Goal: Feedback & Contribution: Submit feedback/report problem

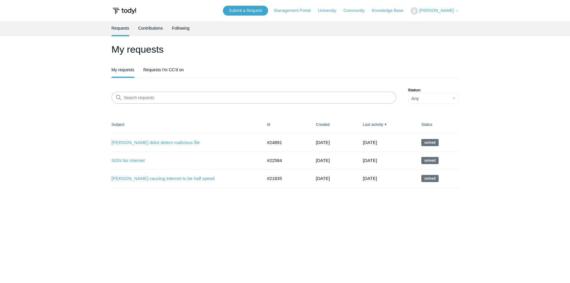
drag, startPoint x: 110, startPoint y: 120, endPoint x: 261, endPoint y: 219, distance: 181.1
click at [261, 219] on main "Requests Contributions Following My requests My requests Requests I'm CC'd on S…" at bounding box center [285, 148] width 570 height 255
drag, startPoint x: 447, startPoint y: 178, endPoint x: 85, endPoint y: 46, distance: 385.6
click at [85, 46] on main "Requests Contributions Following My requests My requests Requests I'm CC'd on S…" at bounding box center [285, 148] width 570 height 255
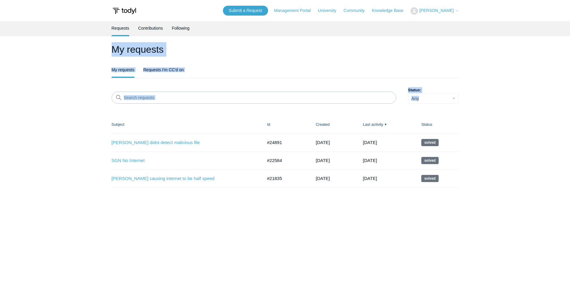
click at [85, 46] on main "Requests Contributions Following My requests My requests Requests I'm CC'd on S…" at bounding box center [285, 148] width 570 height 255
click at [175, 71] on link "Requests I'm CC'd on" at bounding box center [163, 69] width 40 height 13
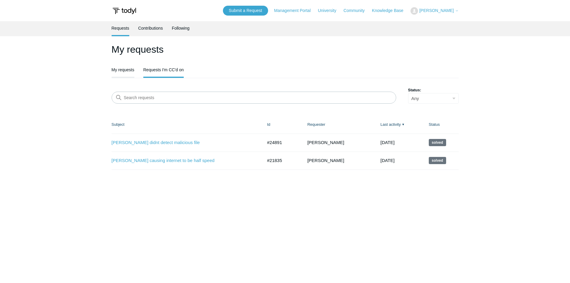
click at [116, 75] on link "My requests" at bounding box center [123, 69] width 23 height 13
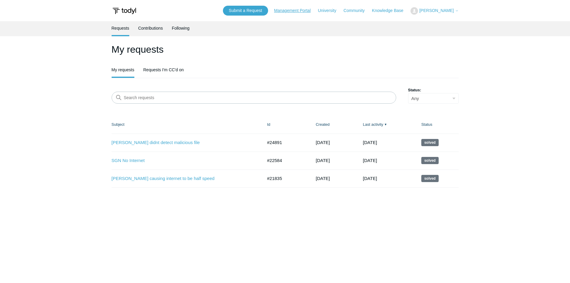
click at [302, 13] on link "Management Portal" at bounding box center [295, 10] width 43 height 6
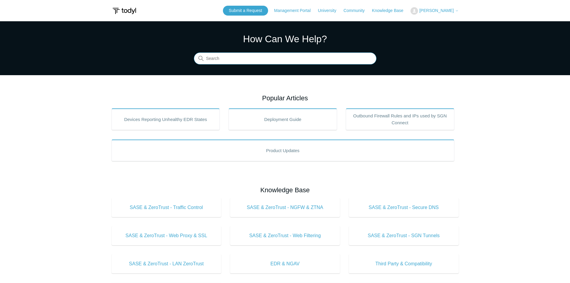
click at [281, 62] on input "Search" at bounding box center [285, 59] width 183 height 12
click at [255, 11] on link "Submit a Request" at bounding box center [245, 11] width 45 height 10
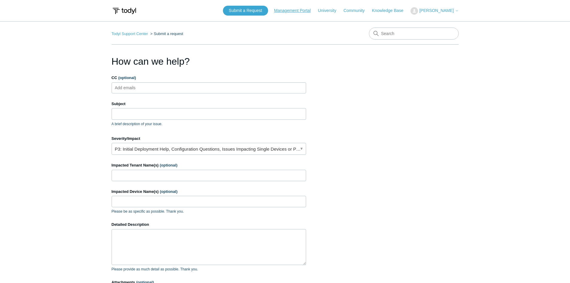
drag, startPoint x: 282, startPoint y: 10, endPoint x: 291, endPoint y: 10, distance: 9.3
click at [283, 10] on div "Submit a Request Management Portal University Community Knowledge Base [PERSON_…" at bounding box center [341, 11] width 236 height 10
click at [367, 13] on link "Community" at bounding box center [357, 10] width 27 height 6
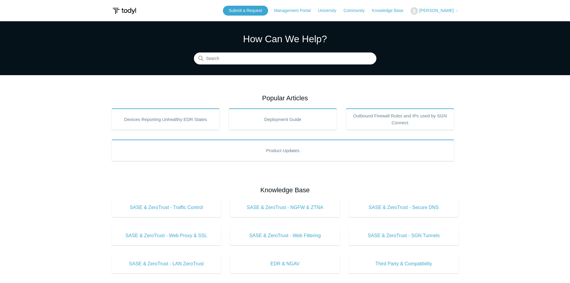
click at [448, 10] on span "[PERSON_NAME]" at bounding box center [436, 10] width 34 height 5
click at [84, 105] on main "Todyl Support Center How Can We Help? Search Popular Articles Devices Reporting…" at bounding box center [285, 268] width 570 height 495
click at [447, 12] on span "[PERSON_NAME]" at bounding box center [436, 10] width 34 height 5
click at [441, 22] on link "My Support Requests" at bounding box center [440, 23] width 58 height 10
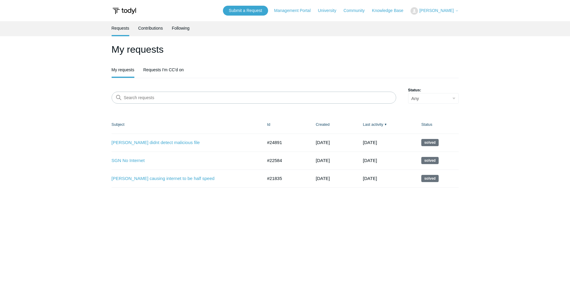
click at [68, 144] on main "Requests Contributions Following My requests My requests Requests I'm CC'd on S…" at bounding box center [285, 148] width 570 height 255
drag, startPoint x: 90, startPoint y: 126, endPoint x: 532, endPoint y: 223, distance: 452.6
click at [532, 223] on main "Requests Contributions Following My requests My requests Requests I'm CC'd on S…" at bounding box center [285, 148] width 570 height 255
click at [531, 223] on main "Requests Contributions Following My requests My requests Requests I'm CC'd on S…" at bounding box center [285, 148] width 570 height 255
click at [170, 68] on link "Requests I'm CC'd on" at bounding box center [163, 69] width 40 height 13
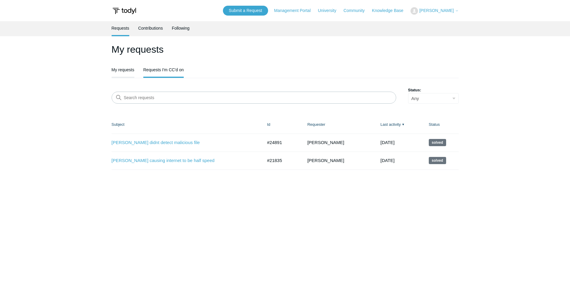
click at [129, 69] on link "My requests" at bounding box center [123, 69] width 23 height 13
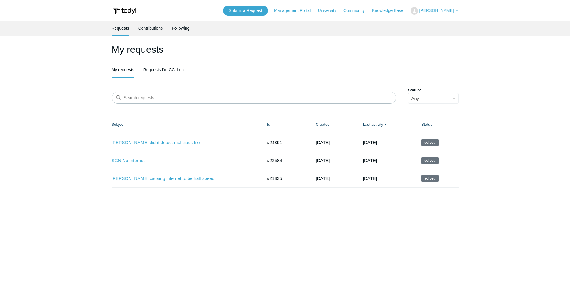
click at [145, 28] on link "Contributions" at bounding box center [150, 28] width 25 height 14
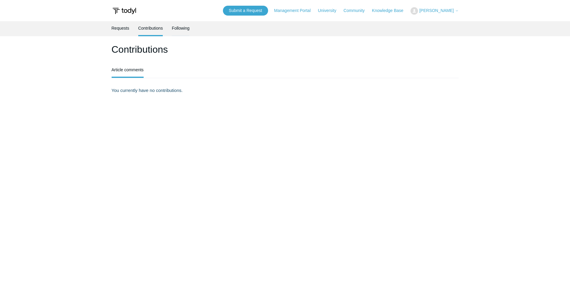
click at [182, 26] on link "Following" at bounding box center [181, 27] width 18 height 13
click at [118, 30] on link "Requests" at bounding box center [121, 27] width 18 height 13
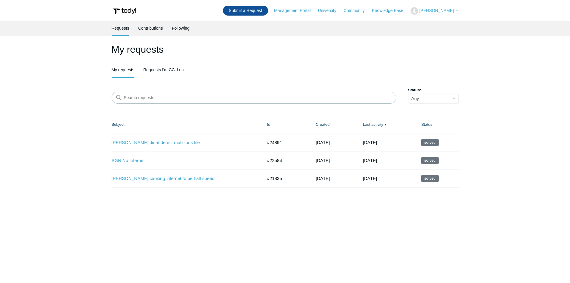
click at [268, 15] on link "Submit a Request" at bounding box center [245, 11] width 45 height 10
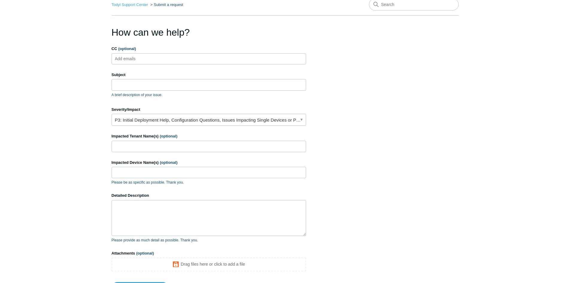
scroll to position [89, 0]
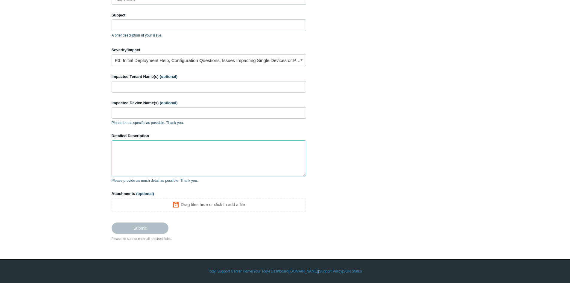
click at [137, 156] on textarea "Detailed Description" at bounding box center [209, 158] width 195 height 36
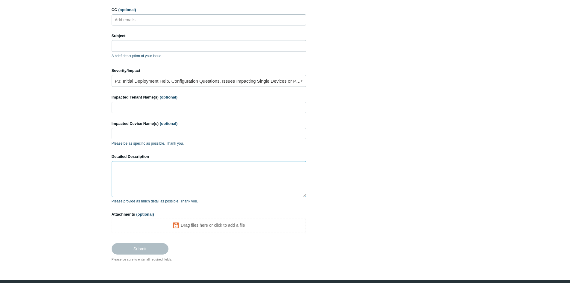
scroll to position [59, 0]
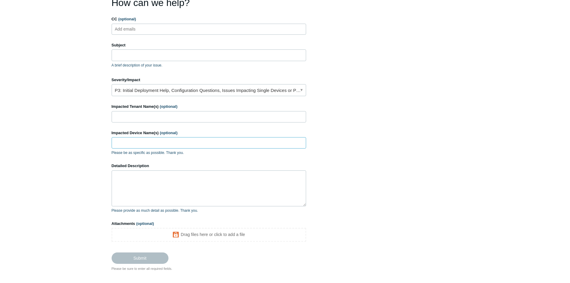
click at [148, 143] on input "Impacted Device Name(s) (optional)" at bounding box center [209, 142] width 195 height 11
click at [156, 114] on input "Impacted Tenant Name(s) (optional)" at bounding box center [209, 116] width 195 height 11
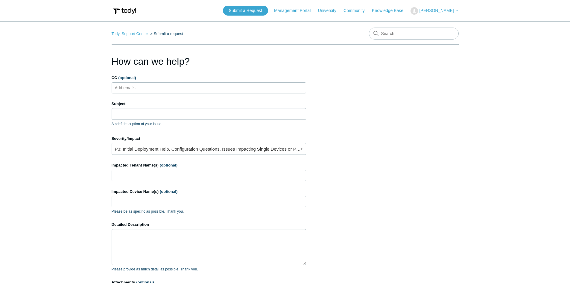
click at [149, 86] on ul "Add emails" at bounding box center [209, 87] width 195 height 11
type input "e.hitchcock@avatarmsp.com"
click at [181, 122] on p "A brief description of your issue." at bounding box center [209, 123] width 195 height 5
click at [180, 108] on input "Subject" at bounding box center [209, 113] width 195 height 11
click at [146, 114] on input "Subject" at bounding box center [209, 113] width 195 height 11
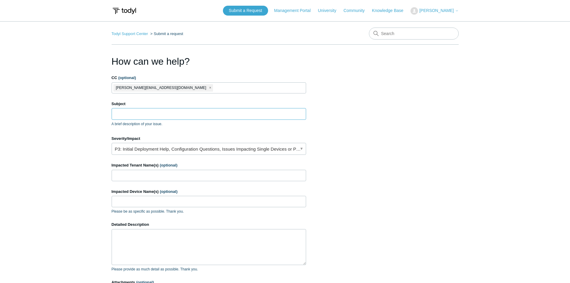
click at [131, 114] on input "Subject" at bounding box center [209, 113] width 195 height 11
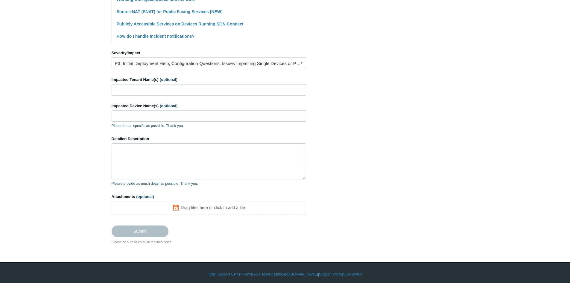
scroll to position [234, 0]
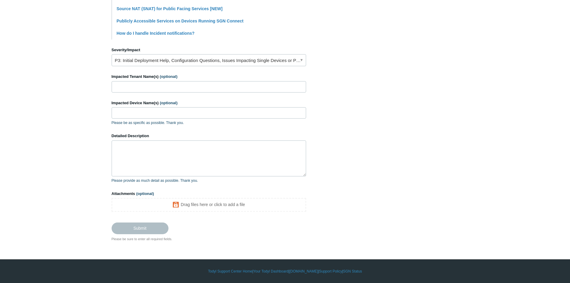
type input "Websites being blocked on server"
click at [124, 63] on link "P3: Initial Deployment Help, Configuration Questions, Issues Impacting Single D…" at bounding box center [209, 60] width 195 height 12
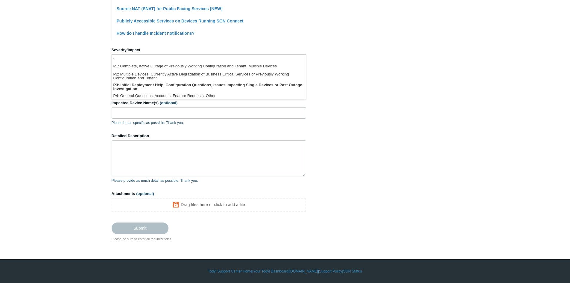
click at [125, 67] on li "P1: Complete, Active Outage of Previously Working Configuration and Tenant, Mul…" at bounding box center [209, 67] width 194 height 8
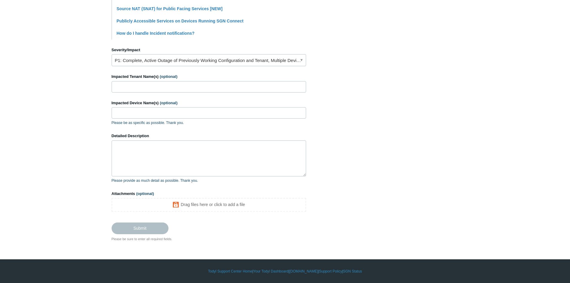
click at [78, 77] on main "Todyl Support Center Submit a request How can we help? CC (optional) e.hitchcoc…" at bounding box center [285, 14] width 570 height 454
click at [182, 58] on link "P1: Complete, Active Outage of Previously Working Configuration and Tenant, Mul…" at bounding box center [209, 60] width 195 height 12
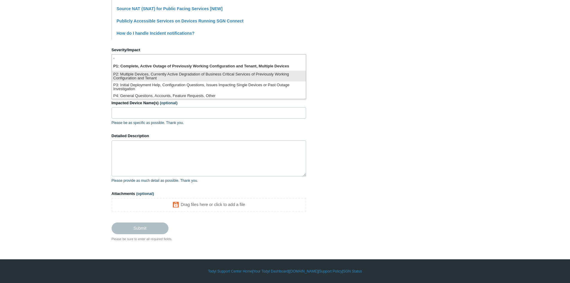
click at [173, 73] on li "P2: Multiple Devices, Currently Active Degradation of Business Critical Service…" at bounding box center [209, 76] width 194 height 11
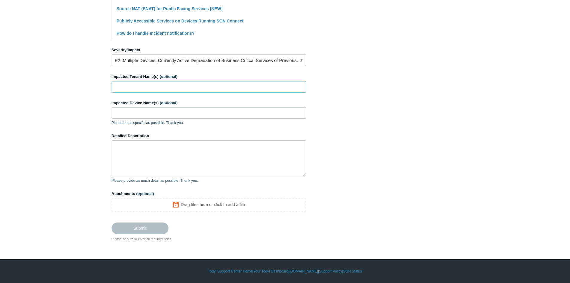
click at [149, 83] on input "Impacted Tenant Name(s) (optional)" at bounding box center [209, 86] width 195 height 11
type input "n"
click at [160, 115] on input "Impacted Device Name(s) (optional)" at bounding box center [209, 112] width 195 height 11
click at [180, 83] on input "NEC" at bounding box center [209, 86] width 195 height 11
paste input "10.1.1.3"
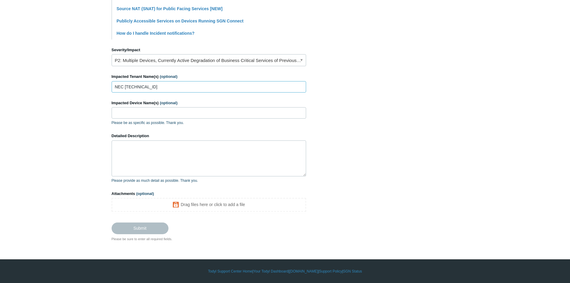
click at [124, 87] on input "NEC 10.1.1.3" at bounding box center [209, 86] width 195 height 11
type input "NEC"
click at [169, 119] on input "Impacted Device Name(s) (optional)" at bounding box center [209, 112] width 195 height 11
click at [132, 115] on input "Impacted Device Name(s) (optional)" at bounding box center [209, 112] width 195 height 11
paste input "10.1.1.3"
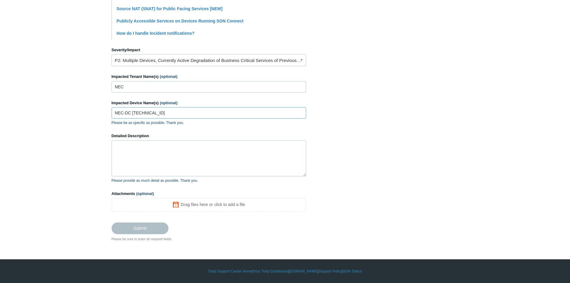
type input "NEC-DC [TECHNICAL_ID]"
click at [146, 159] on textarea "Detailed Description" at bounding box center [209, 158] width 195 height 36
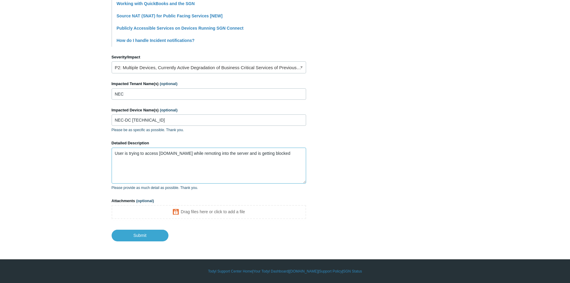
click at [161, 153] on textarea "User is trying to access Grainger.com while remoting into the server and is get…" at bounding box center [209, 166] width 195 height 36
click at [185, 152] on textarea "User is trying to access Grainger.com while remoting into the server and is get…" at bounding box center [209, 166] width 195 height 36
click at [266, 163] on textarea "User is trying to access Grainger.com and Zoro.com while remoting into the serv…" at bounding box center [209, 166] width 195 height 36
click at [221, 163] on textarea "User is trying to access [DOMAIN_NAME] and [DOMAIN_NAME] while remoting into th…" at bounding box center [209, 166] width 195 height 36
paste textarea
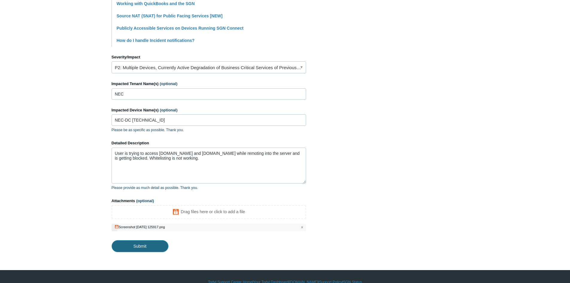
click at [160, 248] on input "Submit" at bounding box center [140, 246] width 57 height 12
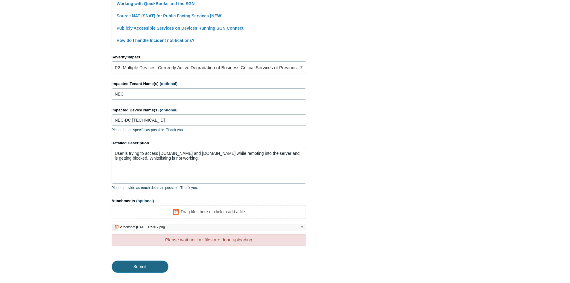
click at [143, 269] on input "Submit" at bounding box center [140, 266] width 57 height 12
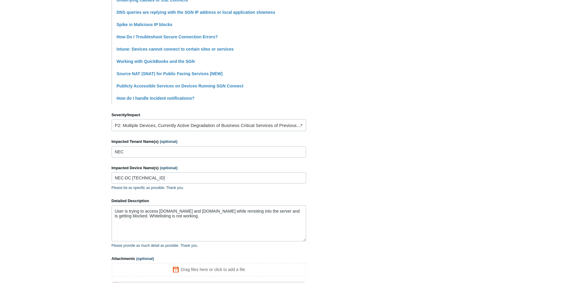
scroll to position [237, 0]
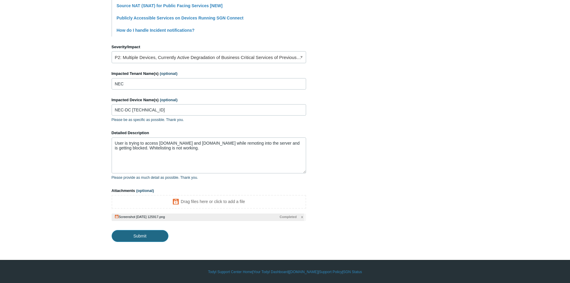
click at [152, 237] on input "Submit" at bounding box center [140, 236] width 57 height 12
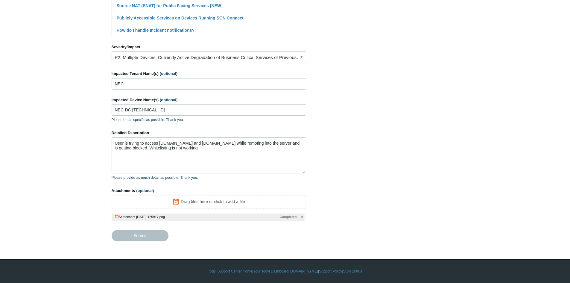
type textarea "User is trying to access Grainger.com and Zoro.com while remoting into the serv…"
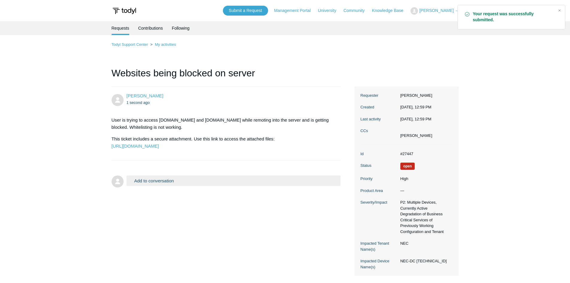
click at [87, 102] on main "Requests Contributions Following Todyl Support Center My activities Websites be…" at bounding box center [285, 148] width 570 height 255
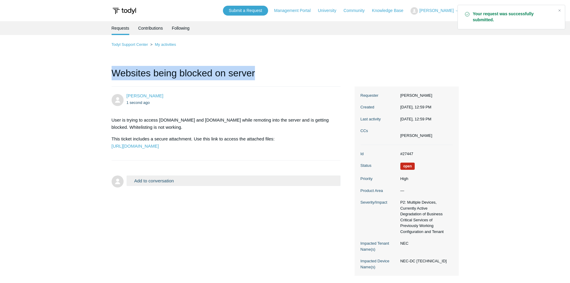
drag, startPoint x: 113, startPoint y: 73, endPoint x: 296, endPoint y: 72, distance: 183.8
click at [296, 72] on h1 "Websites being blocked on server" at bounding box center [226, 76] width 229 height 21
drag, startPoint x: 268, startPoint y: 72, endPoint x: 96, endPoint y: 42, distance: 175.3
click at [96, 42] on main "Requests Contributions Following Todyl Support Center My activities Websites be…" at bounding box center [285, 148] width 570 height 255
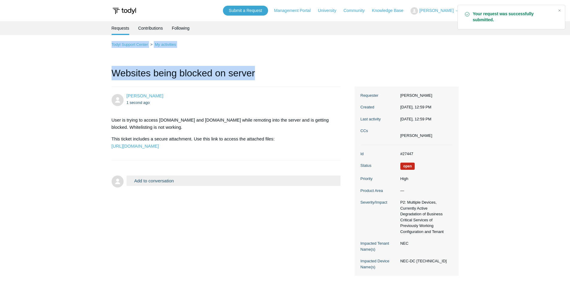
click at [96, 42] on main "Requests Contributions Following Todyl Support Center My activities Websites be…" at bounding box center [285, 148] width 570 height 255
